Goal: Navigation & Orientation: Find specific page/section

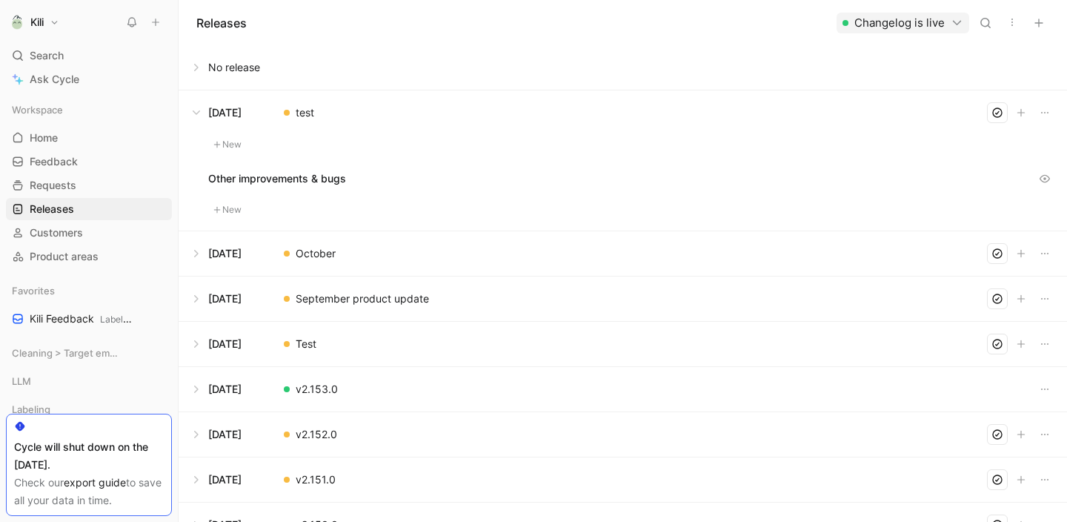
click at [202, 64] on button at bounding box center [622, 67] width 887 height 44
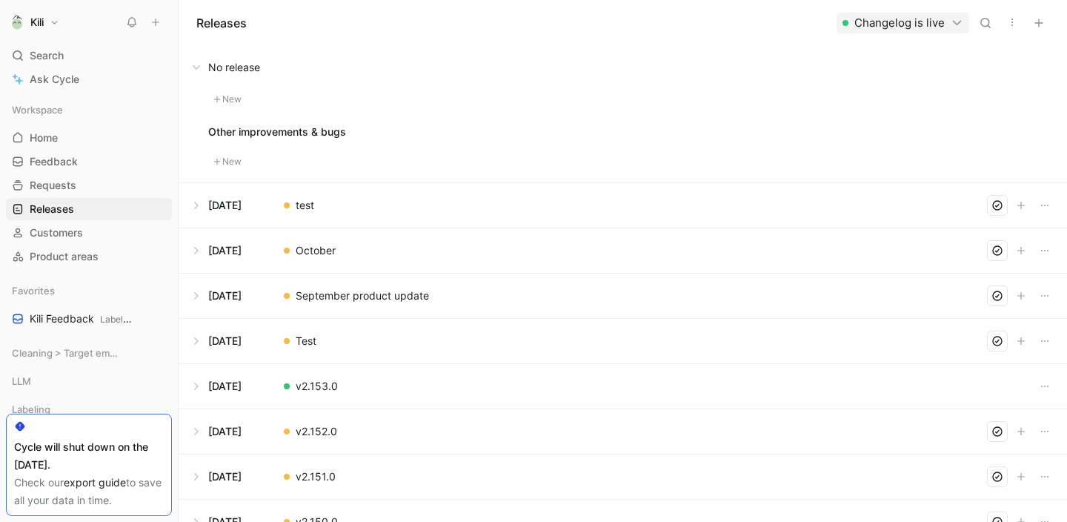
click at [202, 64] on button at bounding box center [622, 67] width 887 height 44
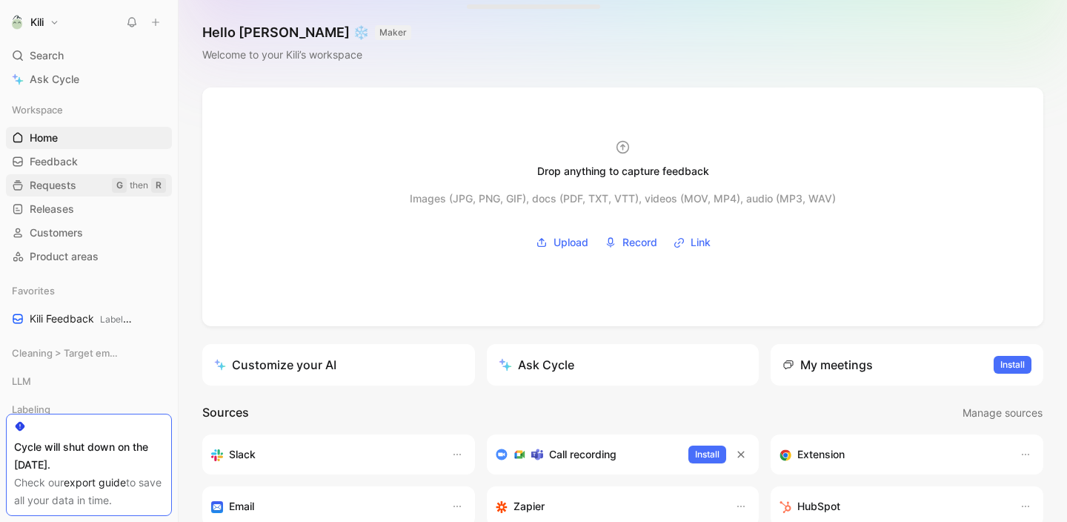
click at [68, 186] on span "Requests" at bounding box center [53, 185] width 47 height 15
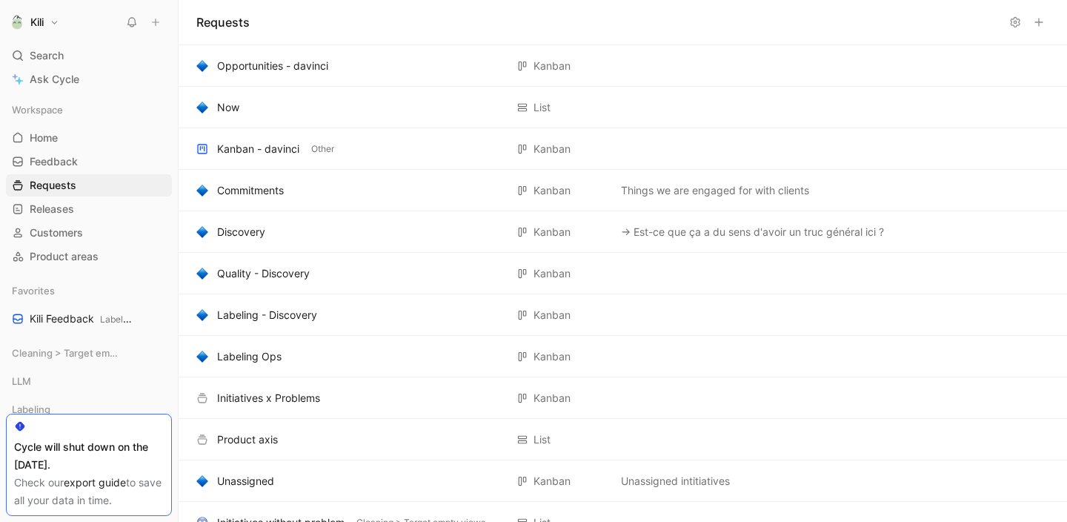
click at [39, 21] on h1 "Kili" at bounding box center [36, 22] width 13 height 13
